Goal: Information Seeking & Learning: Learn about a topic

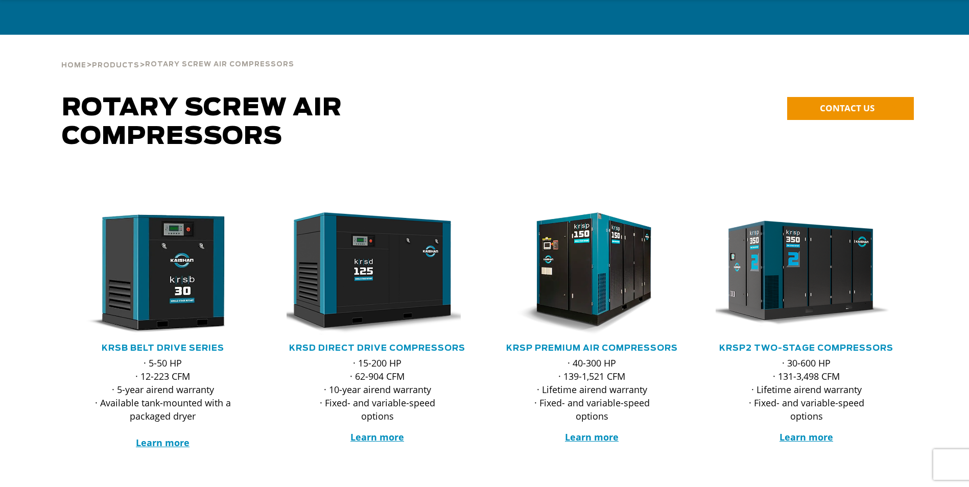
scroll to position [51, 0]
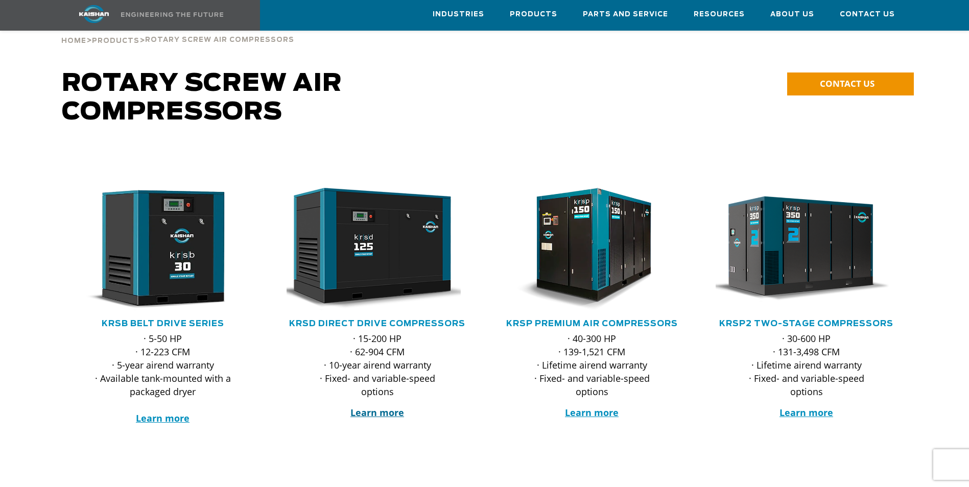
click at [367, 406] on strong "Learn more" at bounding box center [377, 412] width 54 height 12
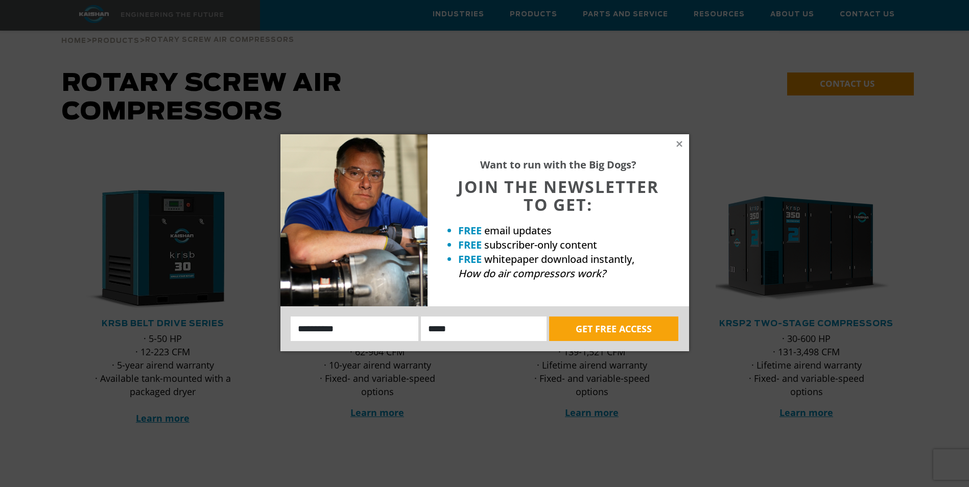
click at [680, 149] on div "Want to run with the Big Dogs? JOIN THE NEWSLETTER TO GET: FREE email updates F…" at bounding box center [557, 220] width 261 height 172
click at [679, 146] on icon at bounding box center [679, 143] width 9 height 9
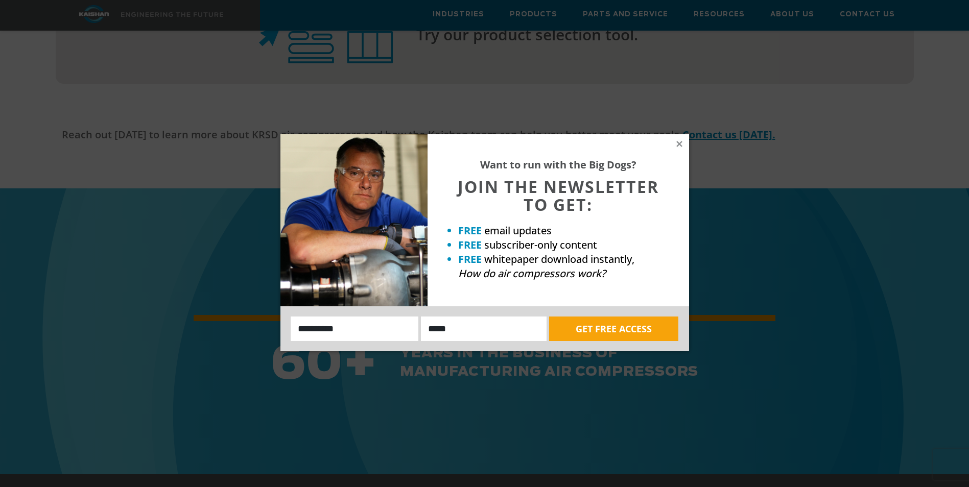
scroll to position [2757, 0]
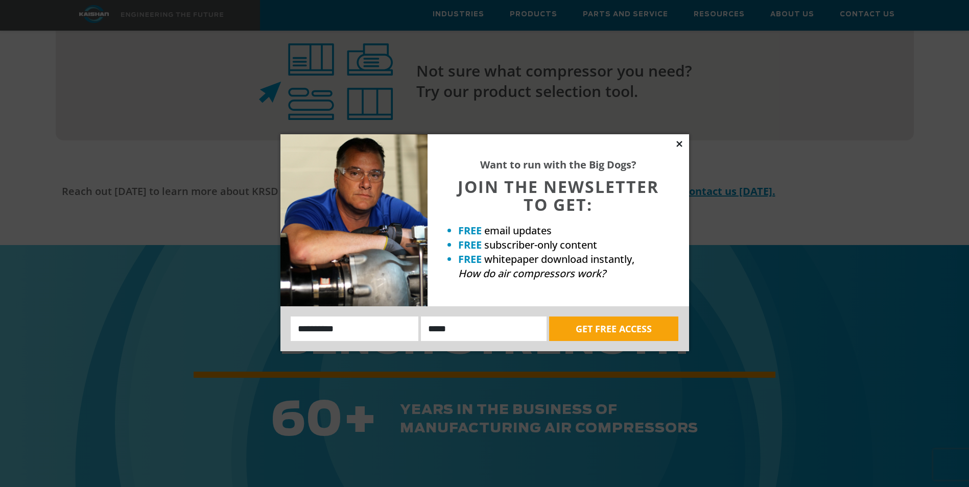
click at [676, 145] on icon at bounding box center [679, 143] width 9 height 9
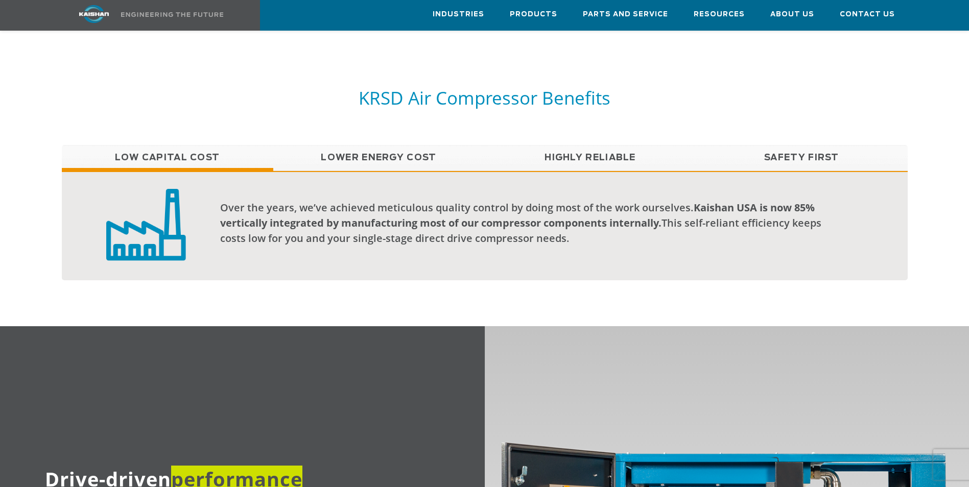
scroll to position [766, 0]
